Goal: Find specific page/section

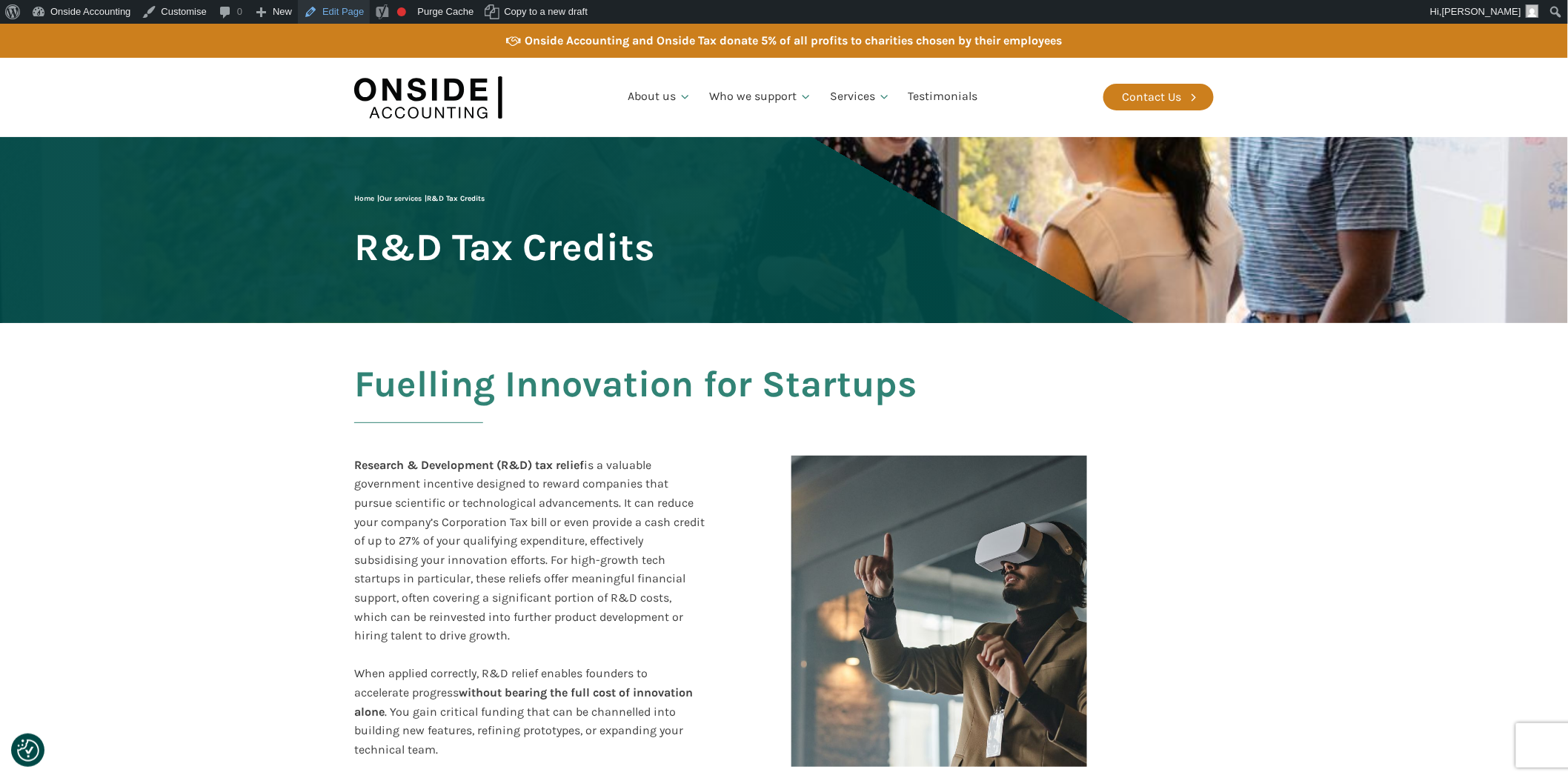
click at [333, 11] on link "Edit Page" at bounding box center [334, 11] width 72 height 24
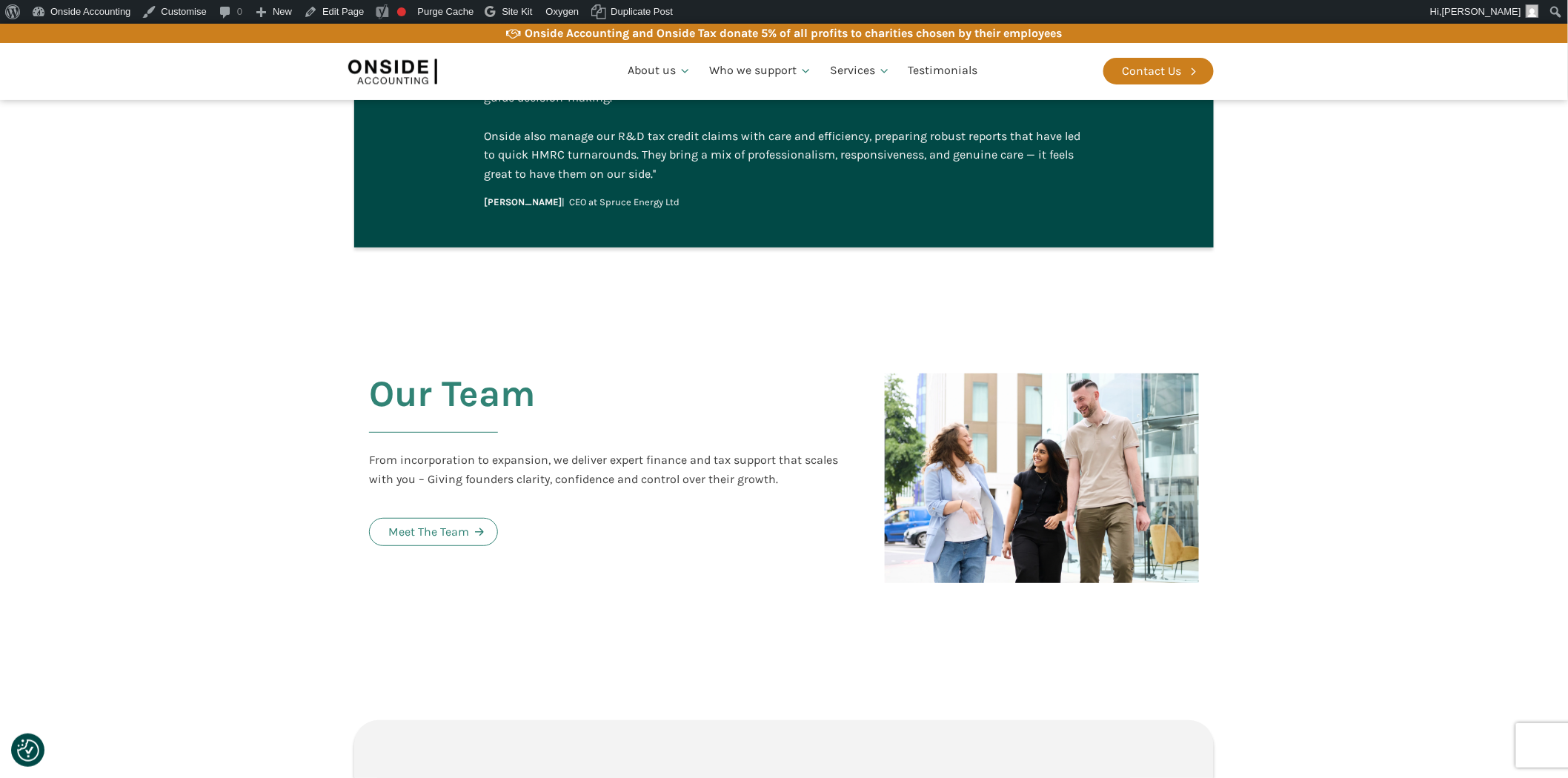
scroll to position [3294, 0]
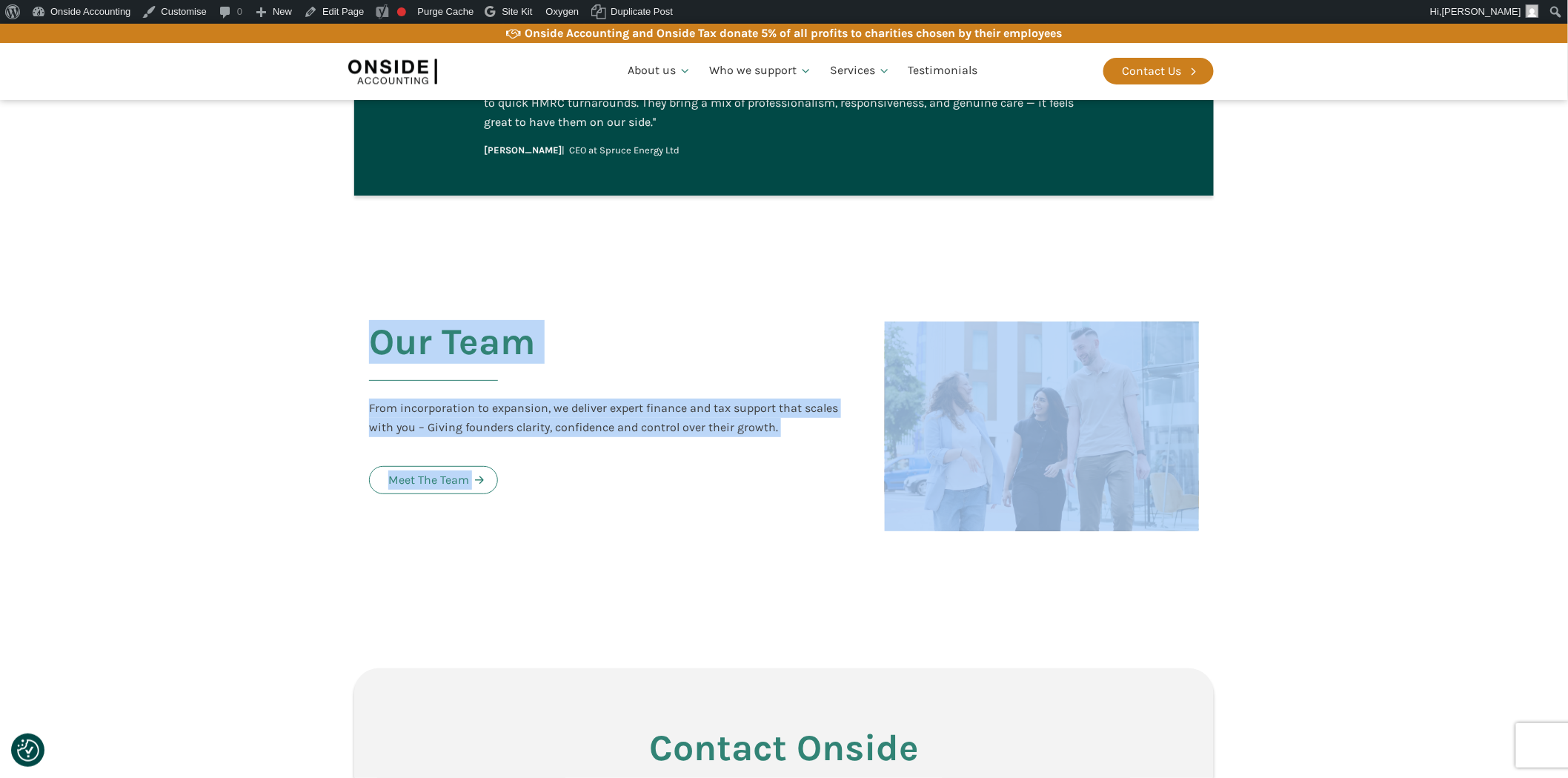
drag, startPoint x: 343, startPoint y: 271, endPoint x: 1263, endPoint y: 469, distance: 941.1
click at [1351, 450] on section "Our Team From incorporation to expansion, we deliver expert finance and tax sup…" at bounding box center [784, 426] width 1568 height 351
click at [1263, 469] on section "Our Team From incorporation to expansion, we deliver expert finance and tax sup…" at bounding box center [784, 426] width 1568 height 351
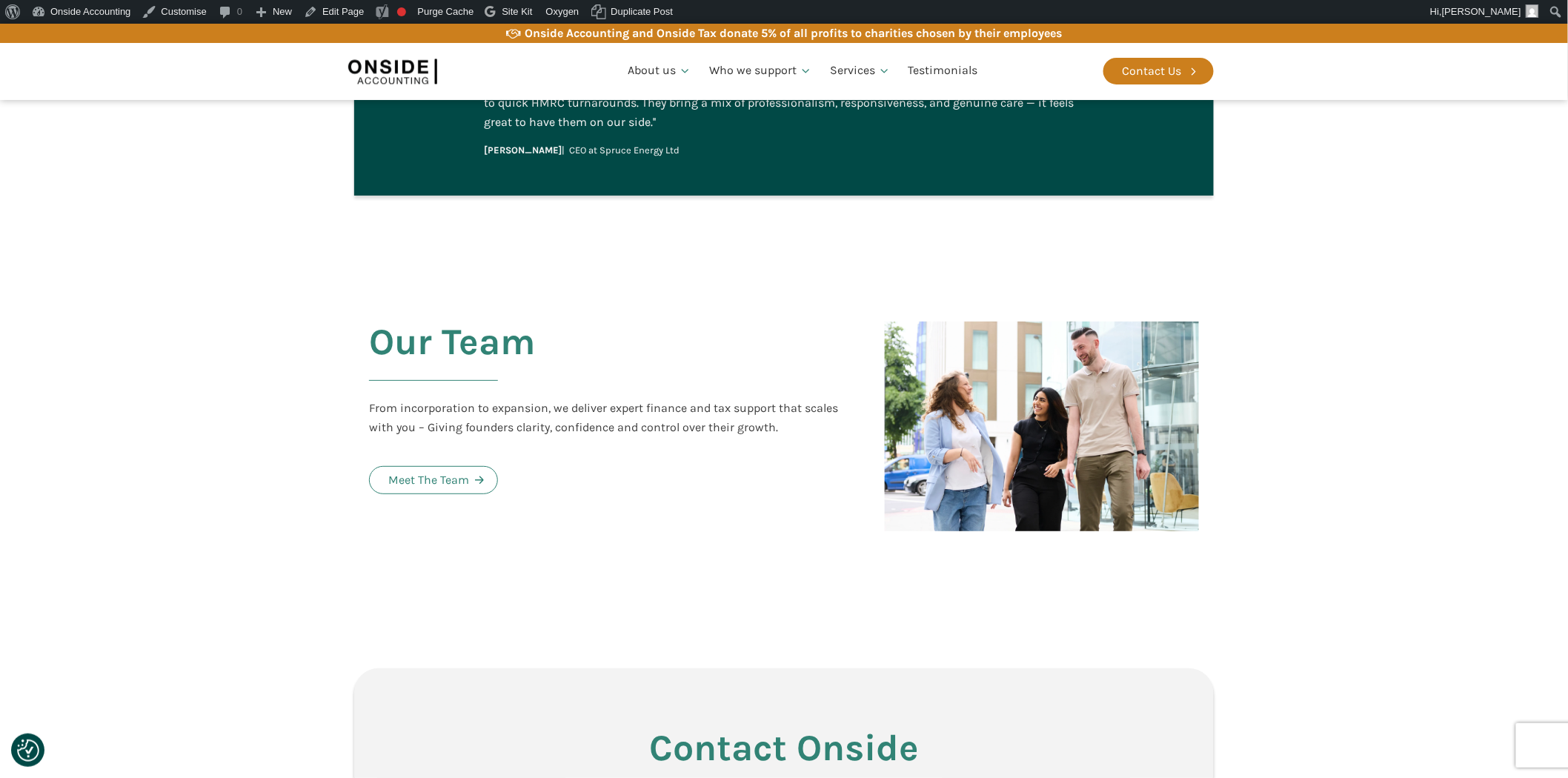
click at [1477, 130] on section "We joined Onside Accounting in 2023 and they quickly helped us register for VAT…" at bounding box center [784, 39] width 1568 height 426
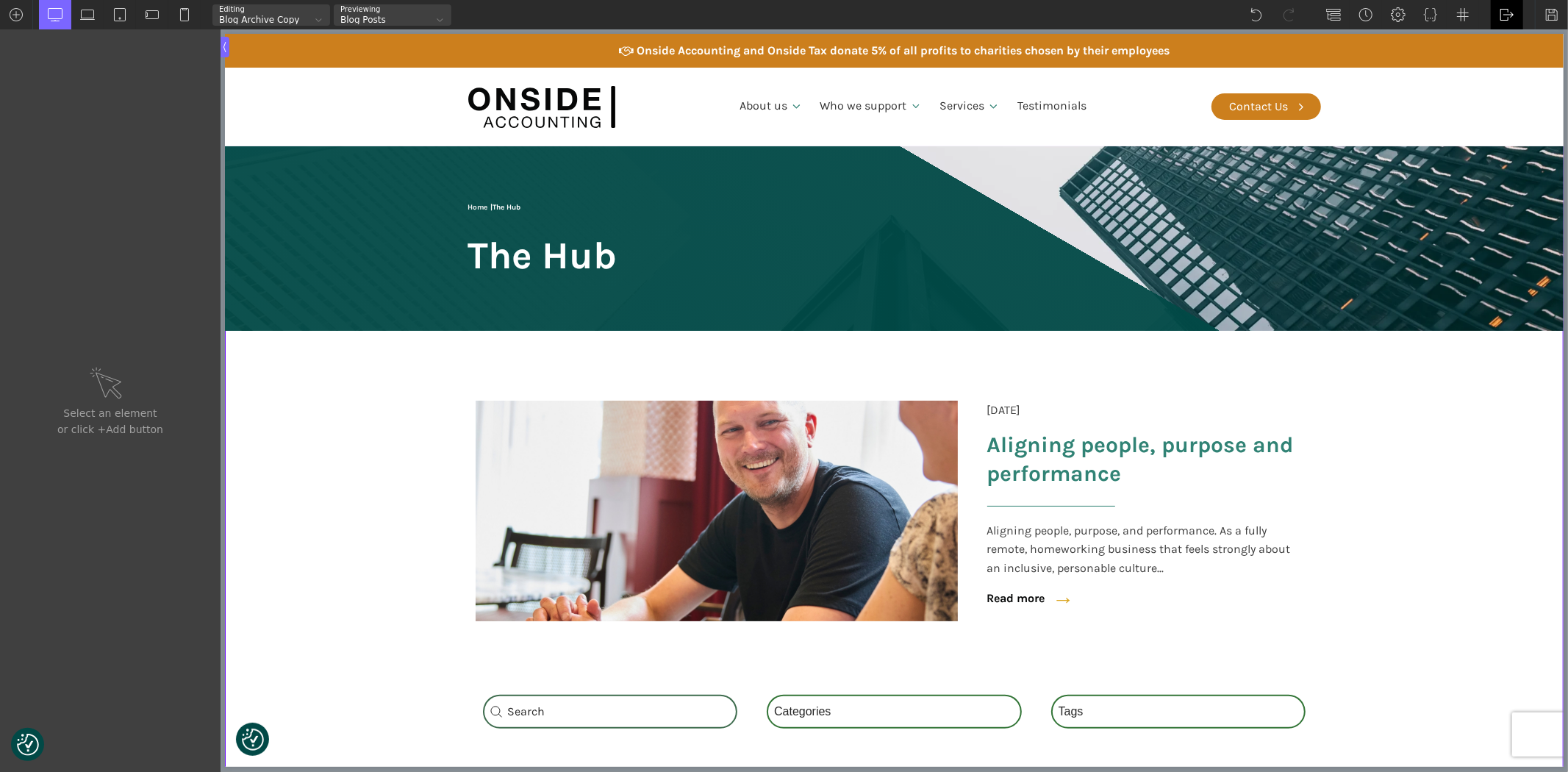
click at [1501, 11] on img at bounding box center [1507, 14] width 15 height 15
click at [1511, 58] on link "Frontend" at bounding box center [1522, 61] width 62 height 24
